Goal: Information Seeking & Learning: Learn about a topic

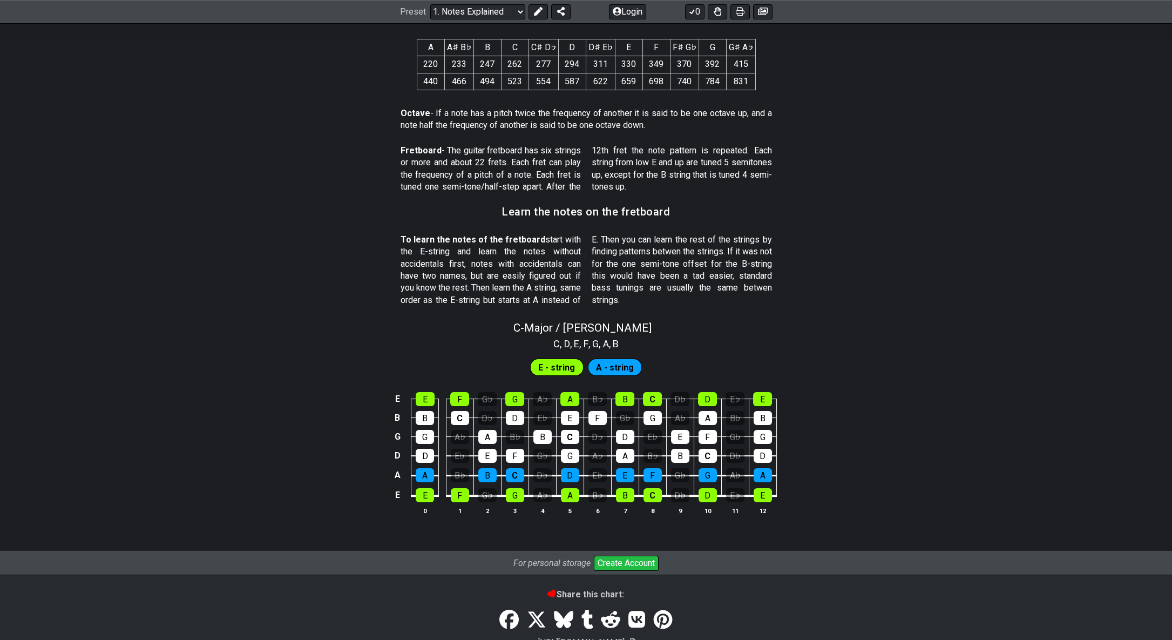
scroll to position [795, 0]
click at [427, 492] on div "E" at bounding box center [425, 495] width 18 height 14
click at [419, 489] on div "E" at bounding box center [425, 495] width 18 height 14
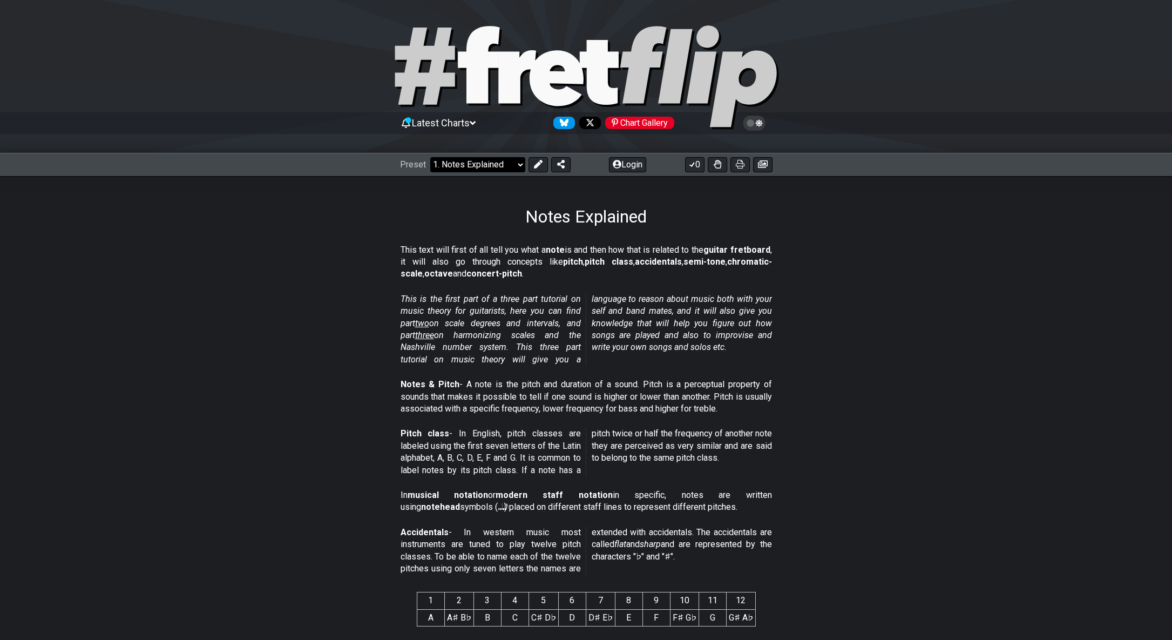
click at [490, 163] on select "Welcome to #fretflip! Initial Preset Custom Preset Minor Pentatonic Major Penta…" at bounding box center [477, 164] width 95 height 15
click at [430, 157] on select "Welcome to #fretflip! Initial Preset Custom Preset Minor Pentatonic Major Penta…" at bounding box center [477, 164] width 95 height 15
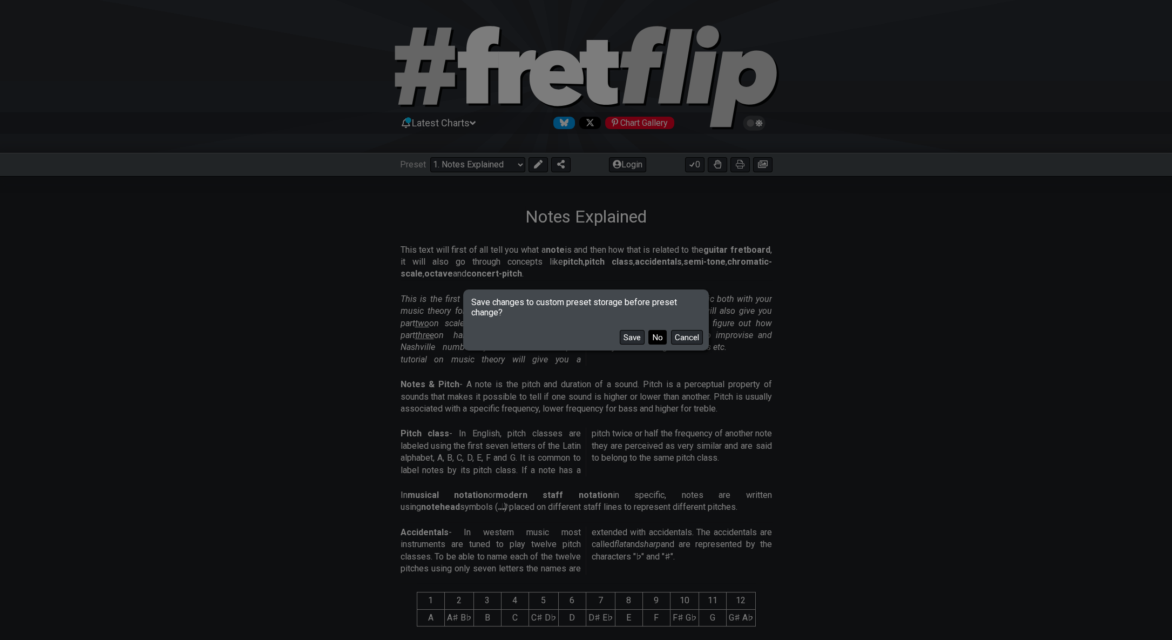
click at [652, 337] on button "No" at bounding box center [657, 337] width 18 height 15
select select "/minor-pentatonic"
select select "C"
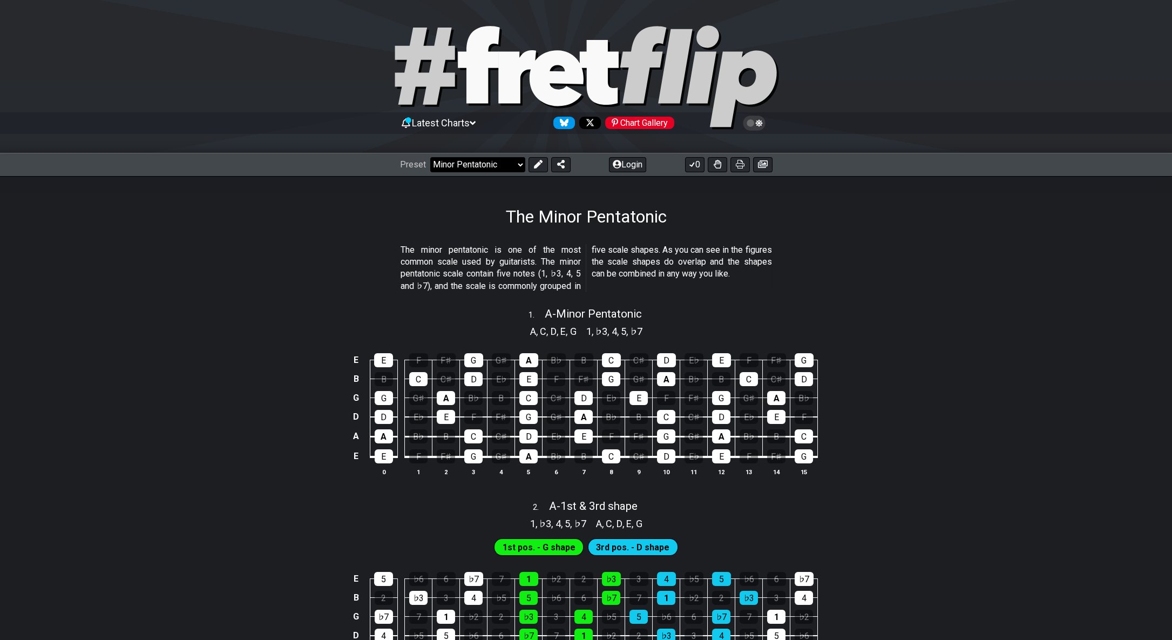
click at [502, 167] on select "Welcome to #fretflip! Initial Preset Custom Preset Minor Pentatonic Major Penta…" at bounding box center [477, 164] width 95 height 15
click at [430, 157] on select "Welcome to #fretflip! Initial Preset Custom Preset Minor Pentatonic Major Penta…" at bounding box center [477, 164] width 95 height 15
select select "/major-pentatonic"
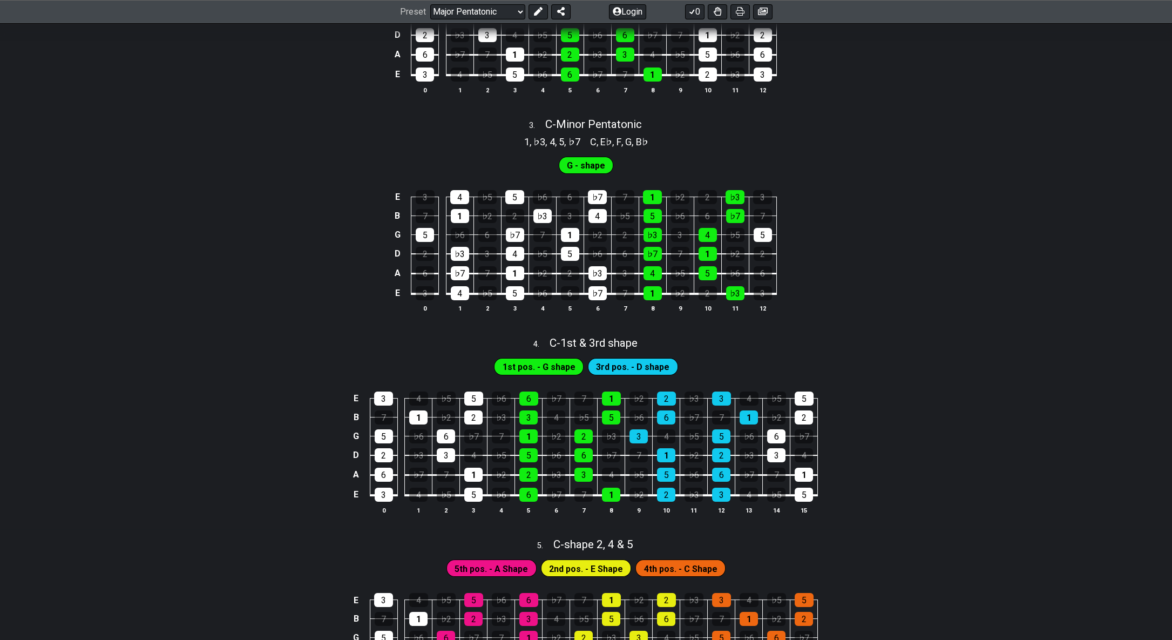
scroll to position [883, 0]
